Goal: Find specific page/section: Find specific page/section

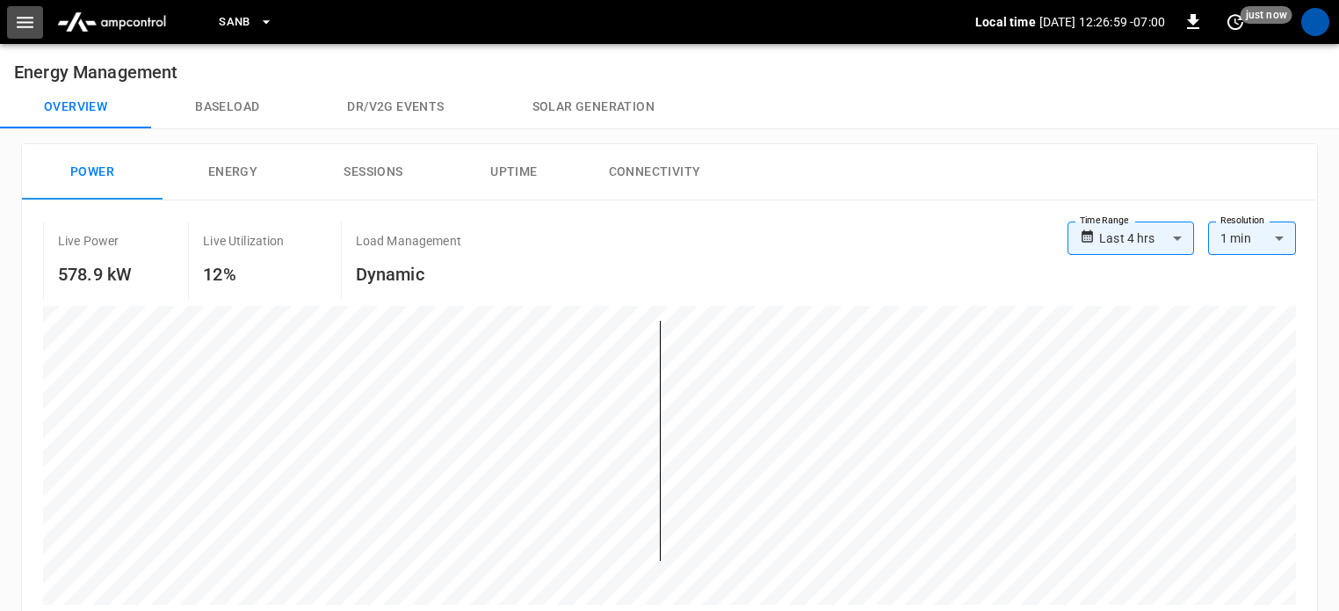
click at [11, 29] on button "button" at bounding box center [25, 22] width 36 height 33
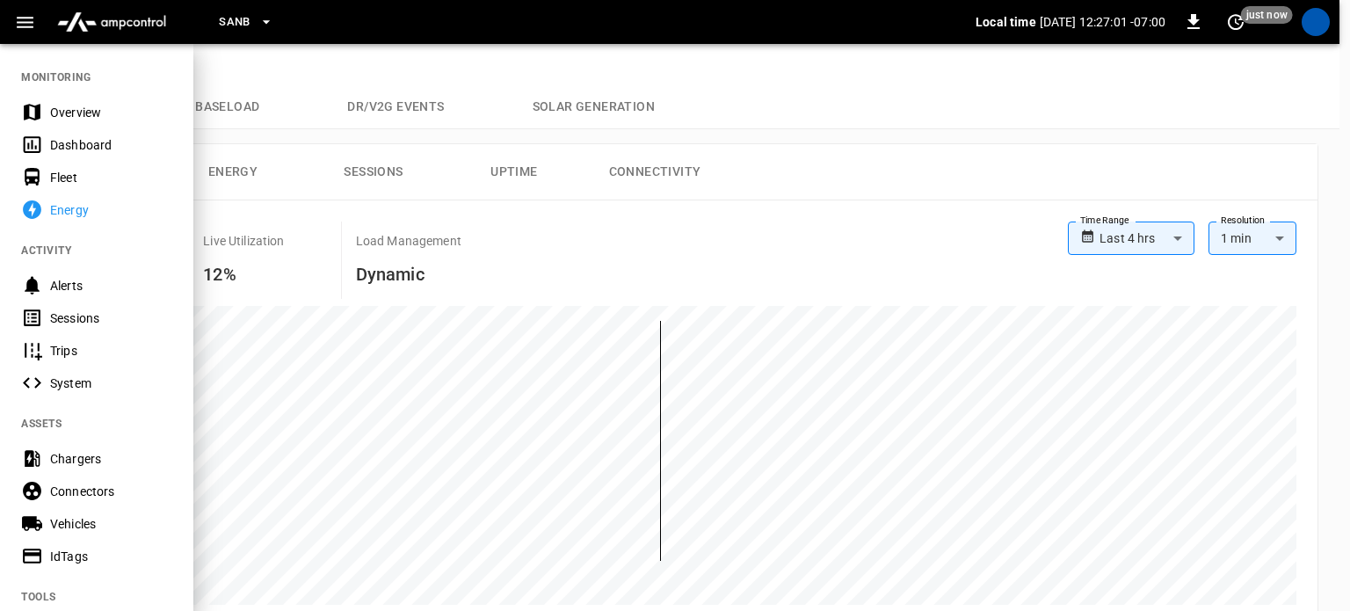
click at [80, 332] on div "Sessions" at bounding box center [96, 317] width 193 height 33
